Goal: Transaction & Acquisition: Purchase product/service

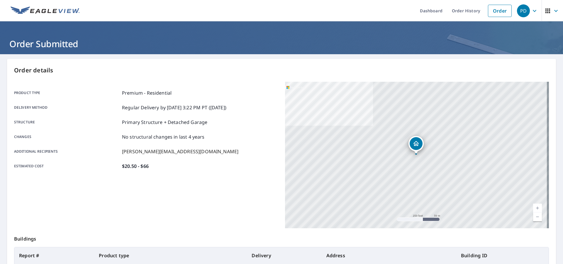
scroll to position [66, 0]
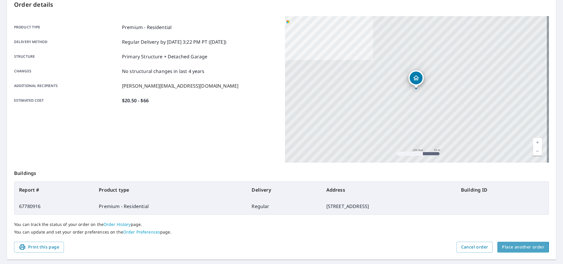
click at [506, 248] on span "Place another order" at bounding box center [523, 247] width 42 height 7
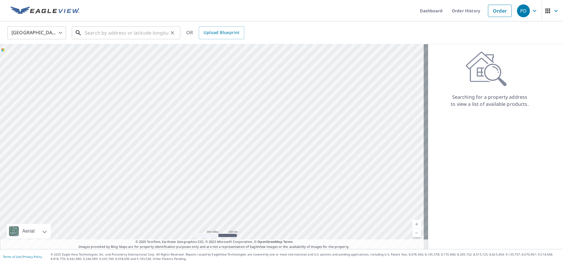
click at [94, 32] on input "text" at bounding box center [127, 33] width 84 height 16
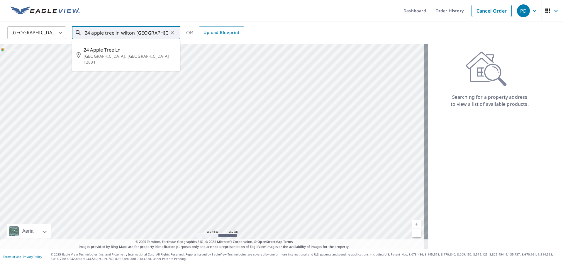
type input "24 apple tree ln wilton [GEOGRAPHIC_DATA]"
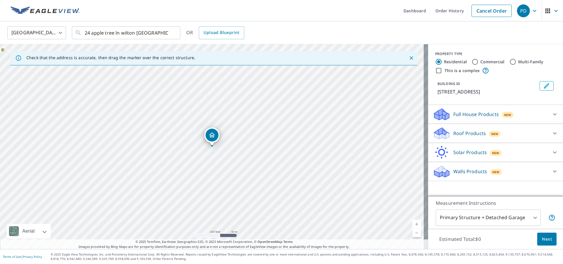
click at [454, 135] on p "Roof Products" at bounding box center [470, 133] width 33 height 7
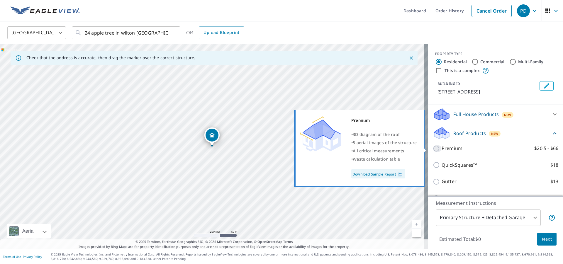
click at [433, 150] on input "Premium $20.5 - $66" at bounding box center [437, 148] width 9 height 7
checkbox input "true"
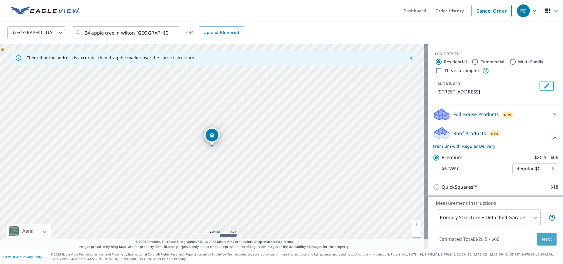
click at [542, 240] on span "Next" at bounding box center [547, 239] width 10 height 7
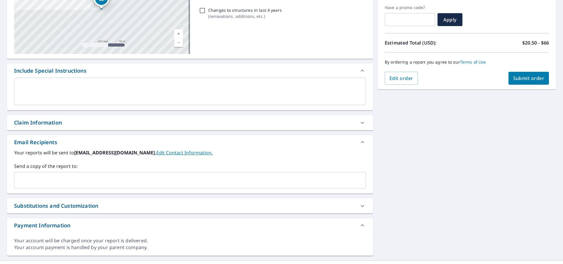
scroll to position [109, 0]
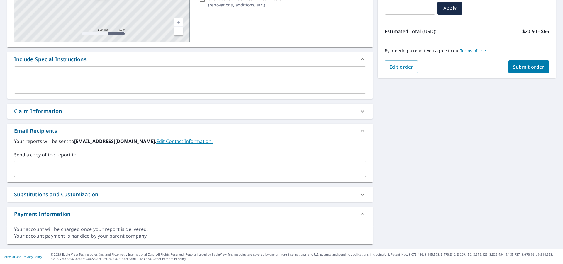
click at [67, 170] on input "text" at bounding box center [186, 168] width 338 height 11
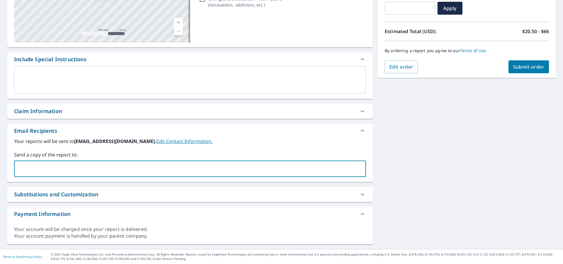
type input "[PERSON_NAME][EMAIL_ADDRESS][DOMAIN_NAME]"
click at [515, 68] on span "Submit order" at bounding box center [528, 67] width 31 height 6
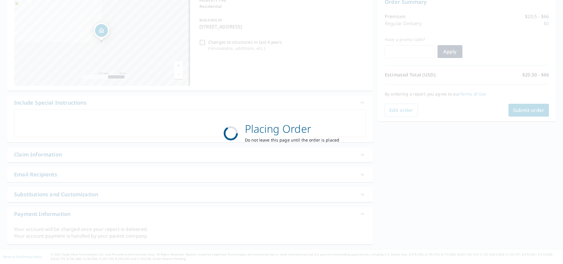
scroll to position [66, 0]
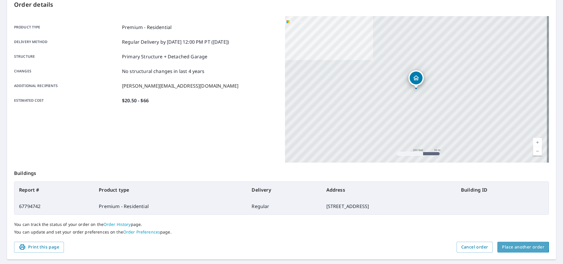
click at [514, 247] on span "Place another order" at bounding box center [523, 247] width 42 height 7
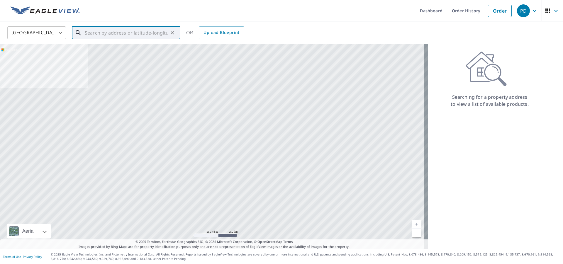
click at [102, 32] on input "text" at bounding box center [127, 33] width 84 height 16
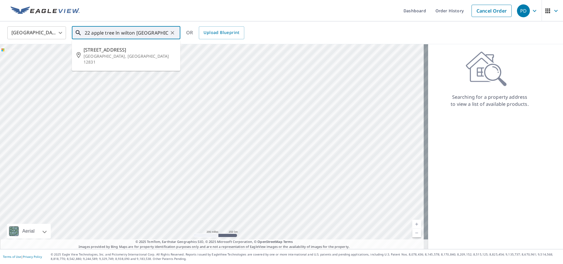
type input "22 apple tree ln wilton [GEOGRAPHIC_DATA]"
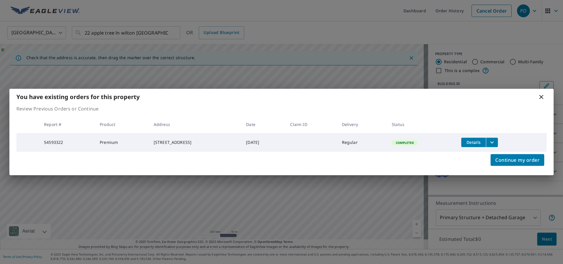
click at [541, 95] on icon at bounding box center [541, 97] width 4 height 4
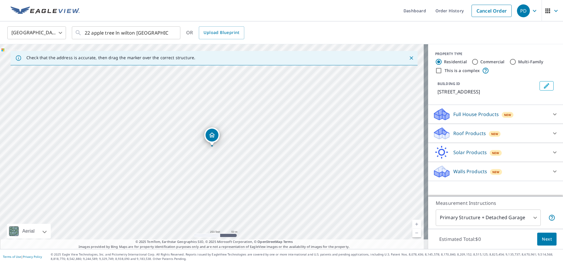
click at [459, 135] on p "Roof Products" at bounding box center [470, 133] width 33 height 7
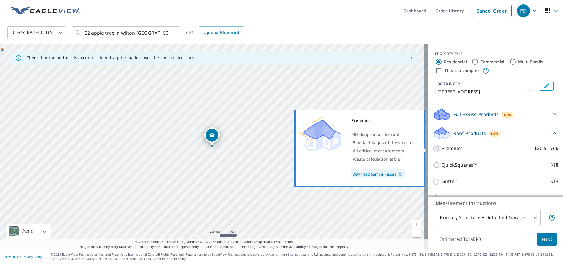
click at [434, 149] on input "Premium $20.5 - $66" at bounding box center [437, 148] width 9 height 7
checkbox input "true"
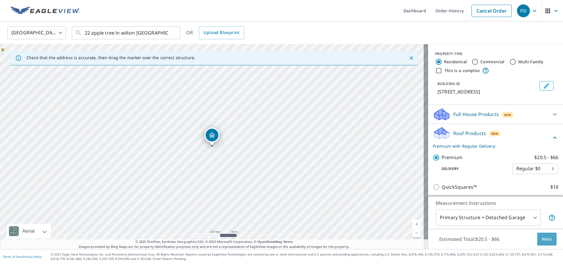
click at [542, 239] on span "Next" at bounding box center [547, 239] width 10 height 7
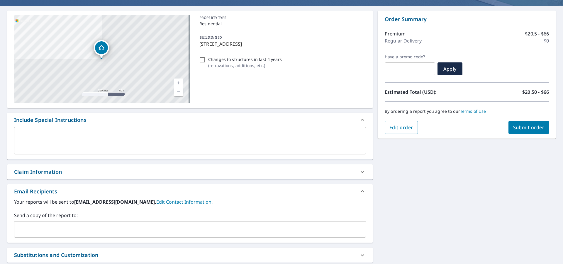
scroll to position [109, 0]
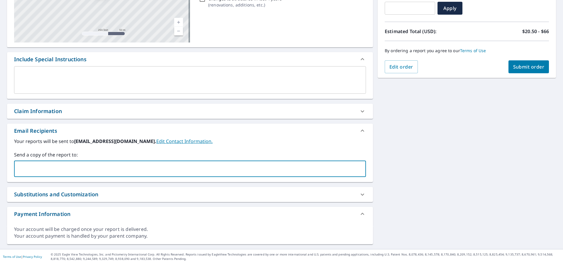
click at [63, 168] on input "text" at bounding box center [186, 168] width 338 height 11
type input "[PERSON_NAME][EMAIL_ADDRESS][DOMAIN_NAME]"
click at [529, 66] on span "Submit order" at bounding box center [528, 67] width 31 height 6
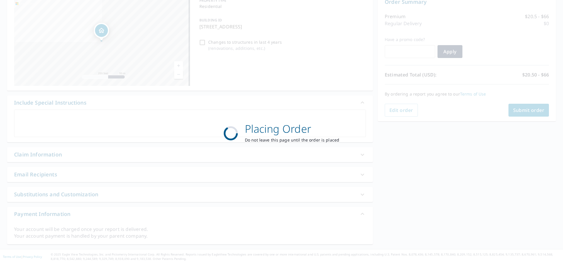
scroll to position [66, 0]
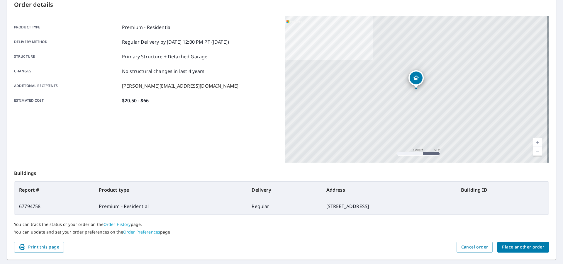
click at [514, 248] on span "Place another order" at bounding box center [523, 247] width 42 height 7
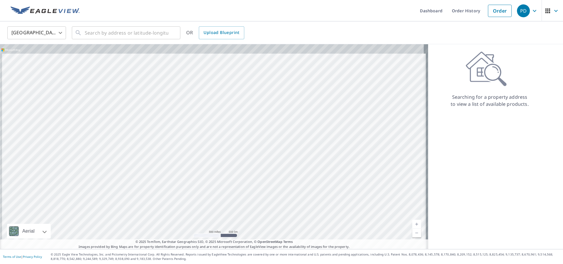
drag, startPoint x: 292, startPoint y: 145, endPoint x: 310, endPoint y: 211, distance: 68.9
click at [310, 211] on div at bounding box center [214, 146] width 428 height 205
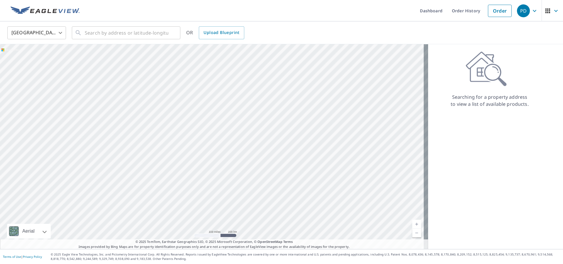
drag, startPoint x: 290, startPoint y: 149, endPoint x: 375, endPoint y: 180, distance: 91.0
click at [373, 181] on div at bounding box center [214, 146] width 428 height 205
drag, startPoint x: 182, startPoint y: 135, endPoint x: 325, endPoint y: 151, distance: 143.8
click at [325, 151] on div at bounding box center [214, 146] width 428 height 205
